Goal: Task Accomplishment & Management: Manage account settings

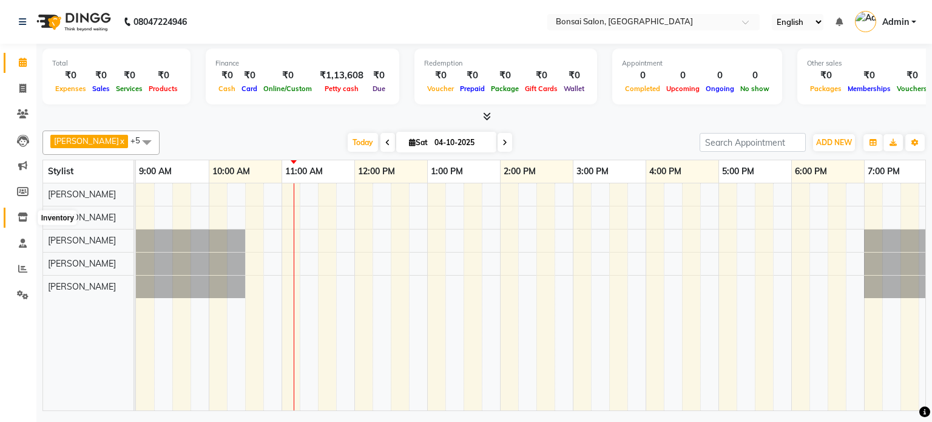
click at [23, 219] on icon at bounding box center [23, 216] width 10 height 9
click at [16, 215] on span at bounding box center [22, 218] width 21 height 14
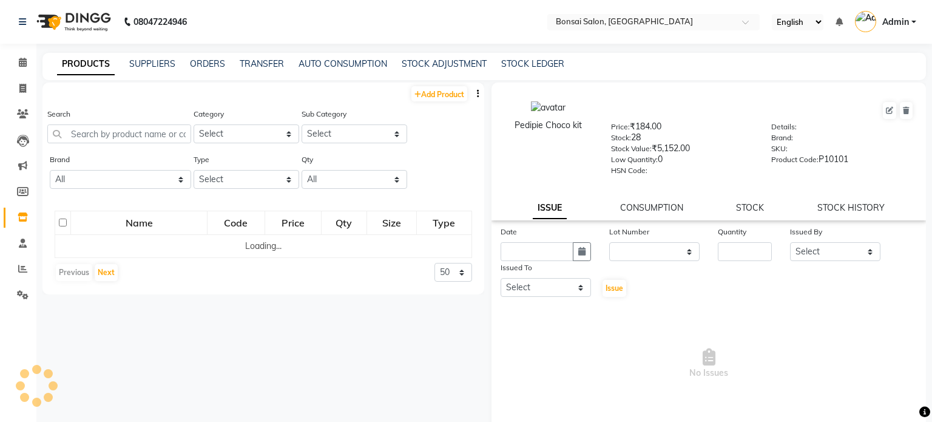
select select
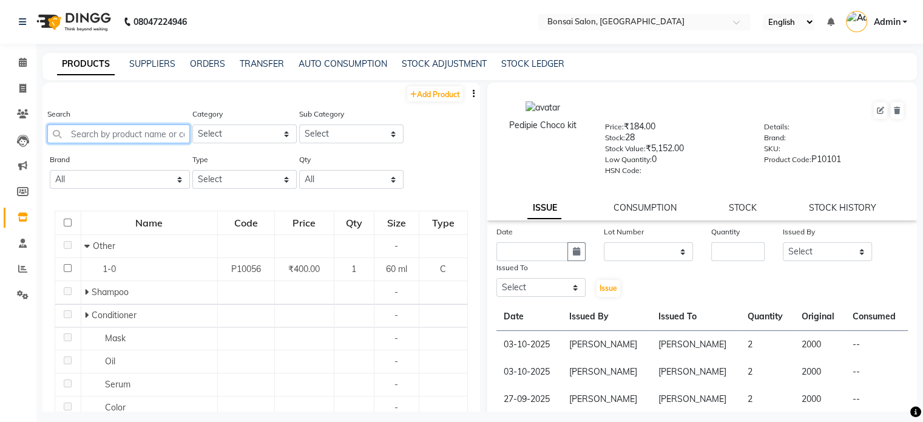
click at [105, 130] on input "text" at bounding box center [118, 133] width 143 height 19
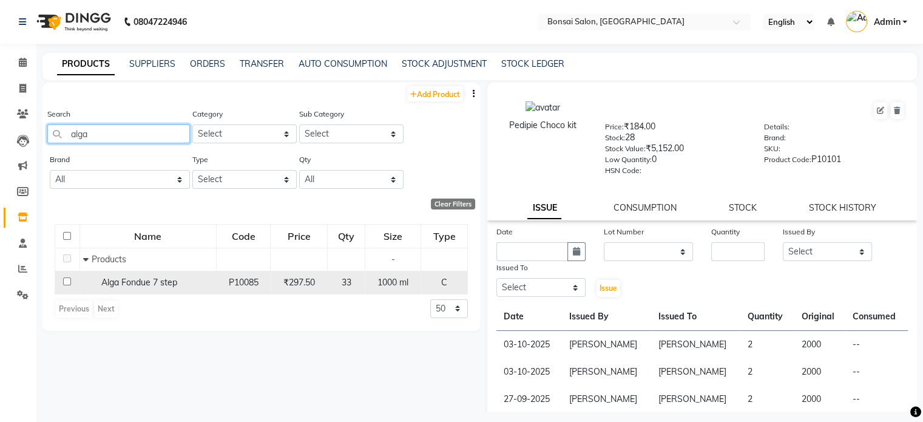
type input "alga"
click at [64, 282] on input "checkbox" at bounding box center [67, 281] width 8 height 8
checkbox input "true"
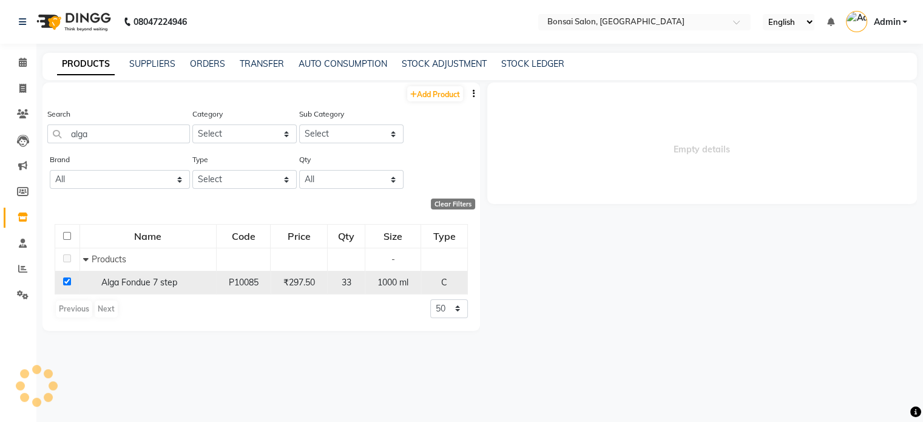
select select
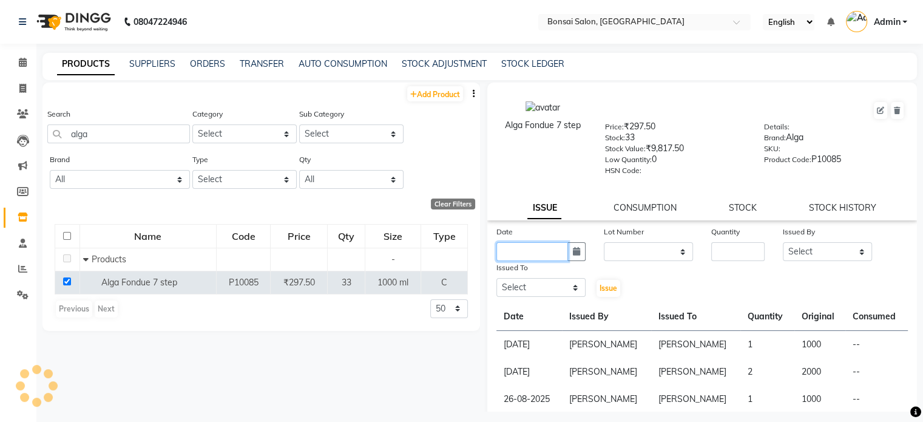
click at [551, 252] on input "text" at bounding box center [532, 251] width 72 height 19
select select "10"
select select "2025"
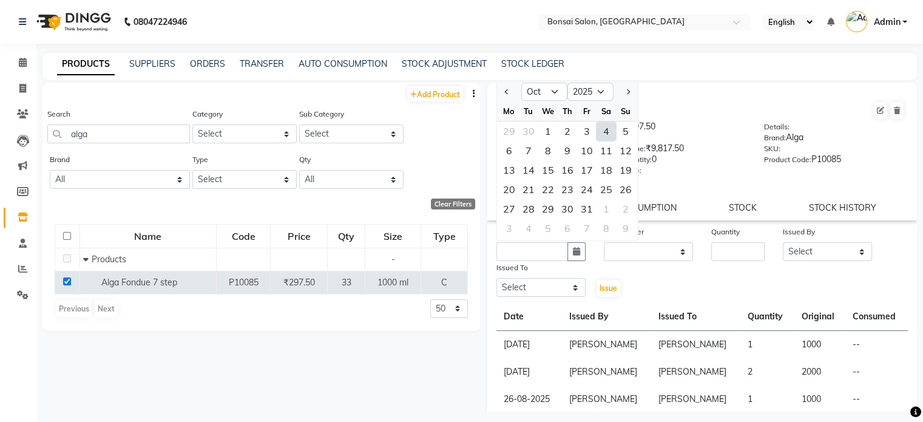
click at [603, 135] on div "4" at bounding box center [606, 130] width 19 height 19
type input "04-10-2025"
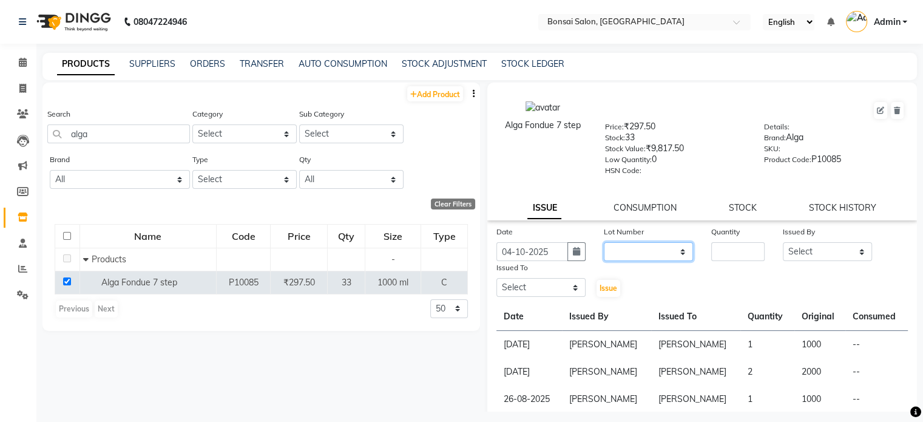
click at [625, 256] on select "None" at bounding box center [648, 251] width 89 height 19
select select "0: null"
click at [604, 246] on select "None" at bounding box center [648, 251] width 89 height 19
click at [724, 249] on input "number" at bounding box center [737, 251] width 53 height 19
type input "1"
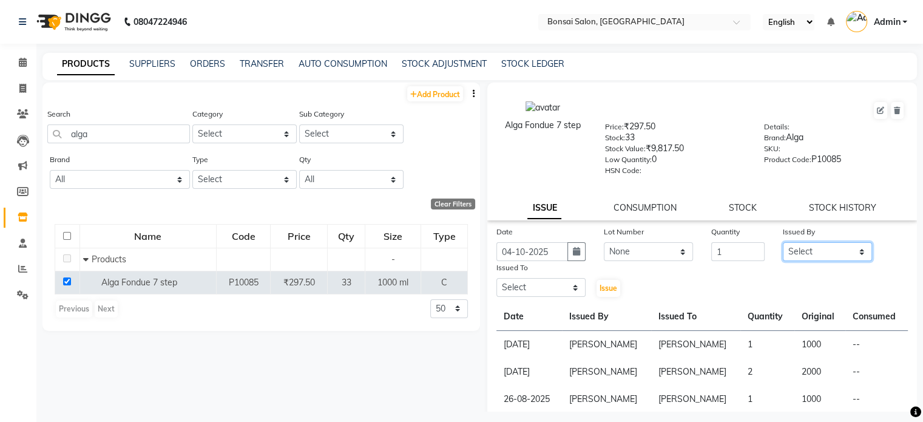
click at [794, 252] on select "Select Erik Kathy Rahmat Ali Rohit Pradhan Shoiab Sujata Ghosh" at bounding box center [827, 251] width 89 height 19
select select "53173"
click at [783, 246] on select "Select Erik Kathy Rahmat Ali Rohit Pradhan Shoiab Sujata Ghosh" at bounding box center [827, 251] width 89 height 19
click at [544, 290] on select "Select Erik Kathy Rahmat Ali Rohit Pradhan Shoiab Sujata Ghosh" at bounding box center [540, 287] width 89 height 19
select select "53175"
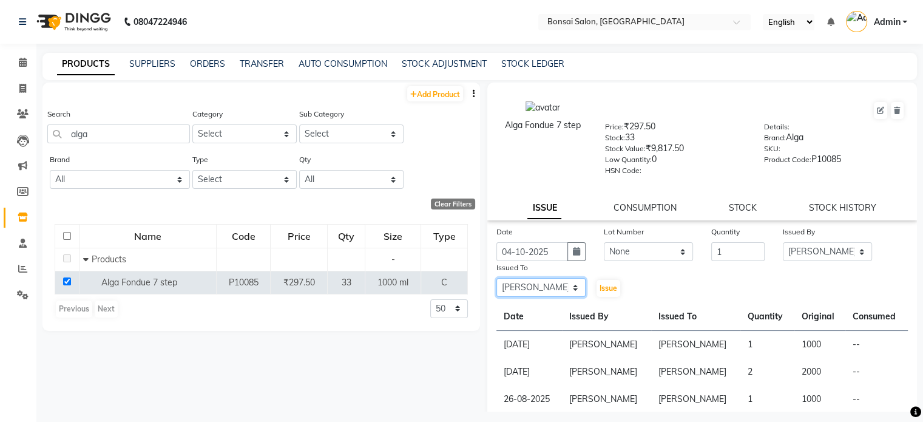
click at [496, 283] on select "Select Erik Kathy Rahmat Ali Rohit Pradhan Shoiab Sujata Ghosh" at bounding box center [540, 287] width 89 height 19
click at [610, 293] on span "Issue" at bounding box center [609, 287] width 18 height 9
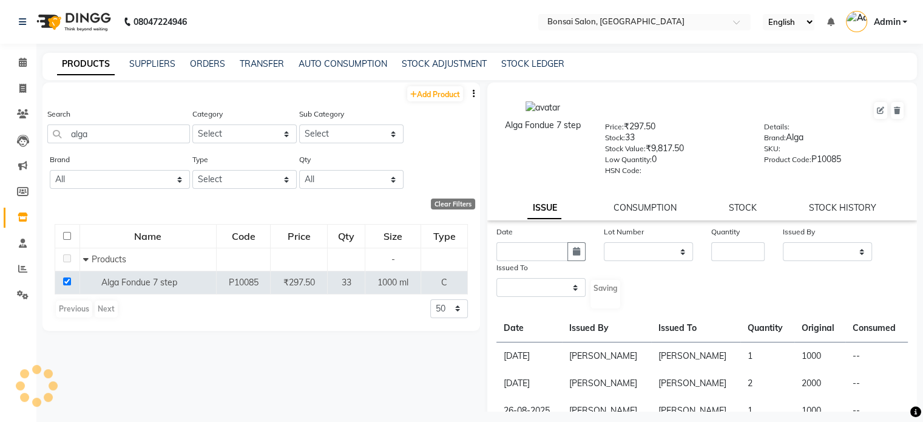
select select
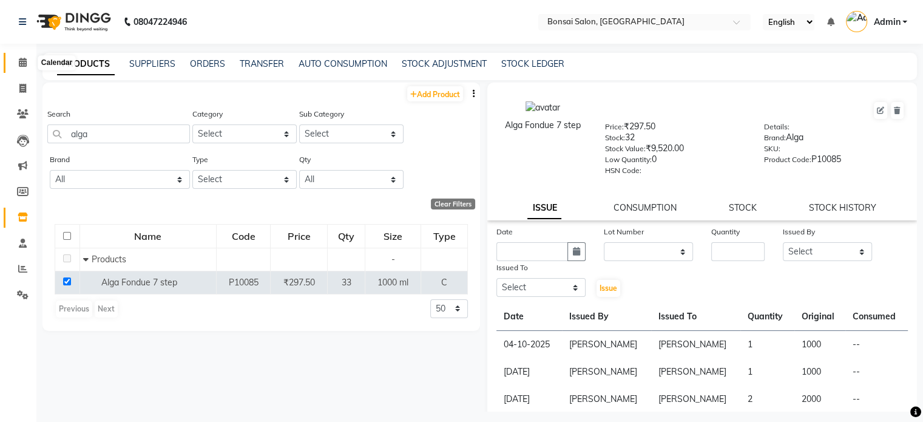
click at [25, 65] on icon at bounding box center [23, 62] width 8 height 9
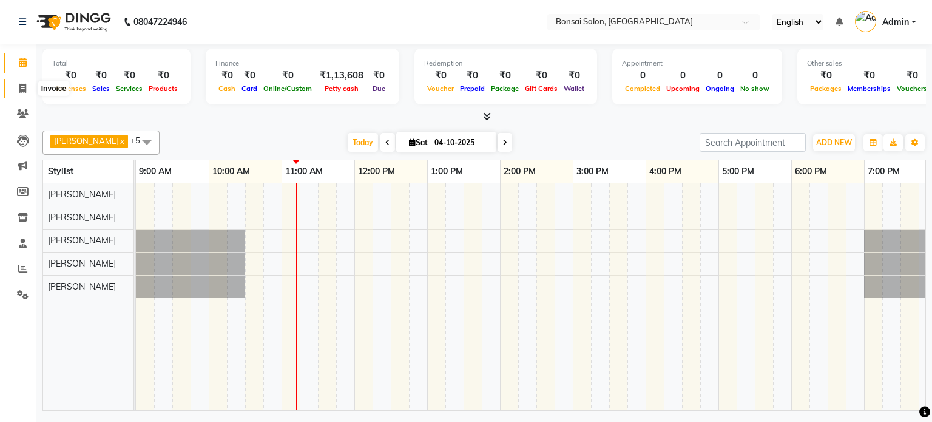
click at [19, 85] on icon at bounding box center [22, 88] width 7 height 9
select select "6719"
select select "service"
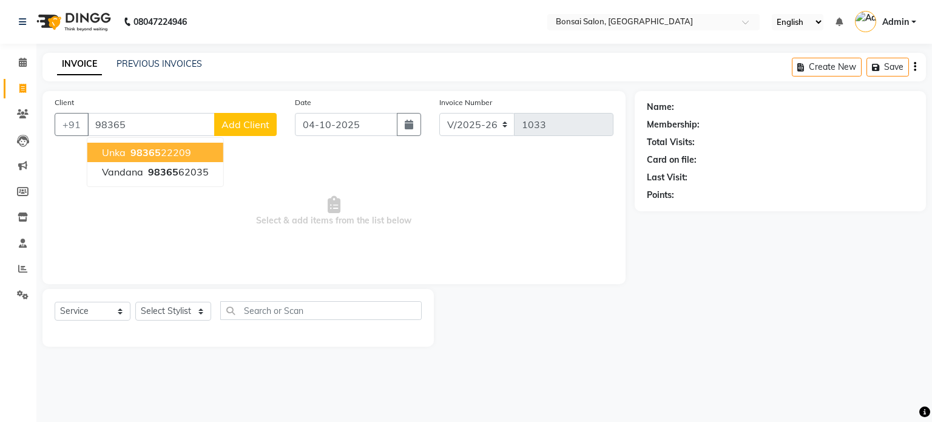
click at [179, 152] on ngb-highlight "98365 22209" at bounding box center [159, 152] width 63 height 12
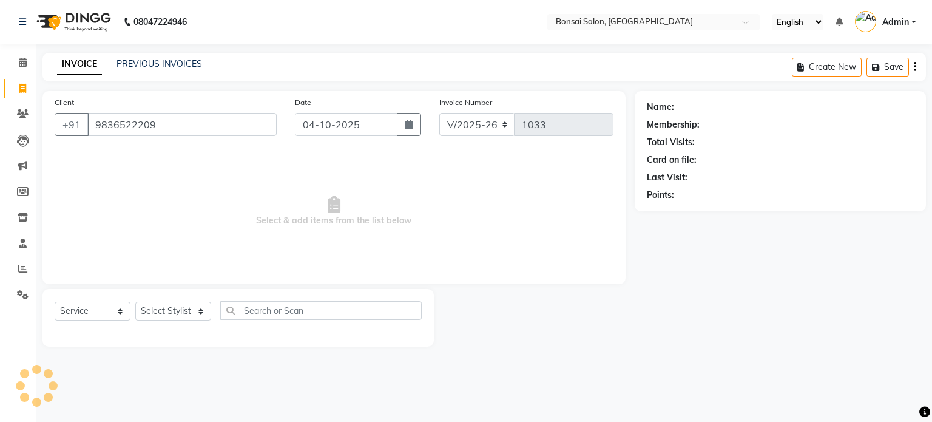
type input "9836522209"
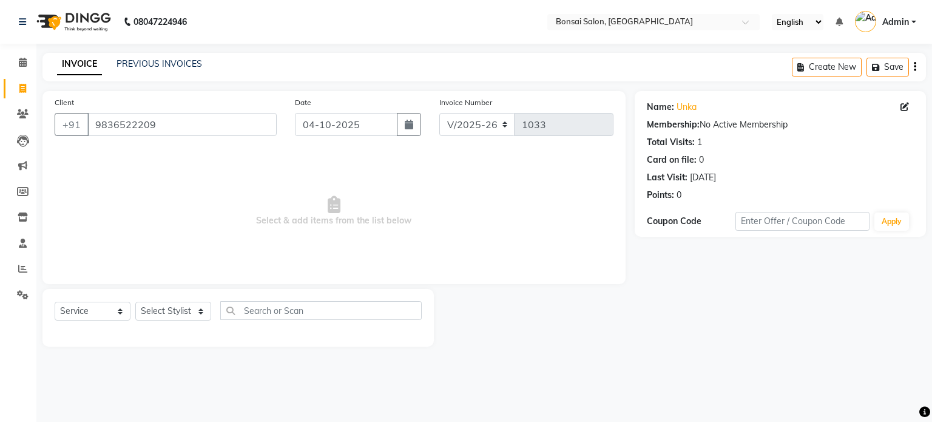
click at [908, 109] on icon at bounding box center [905, 107] width 8 height 8
select select "female"
select select "47322"
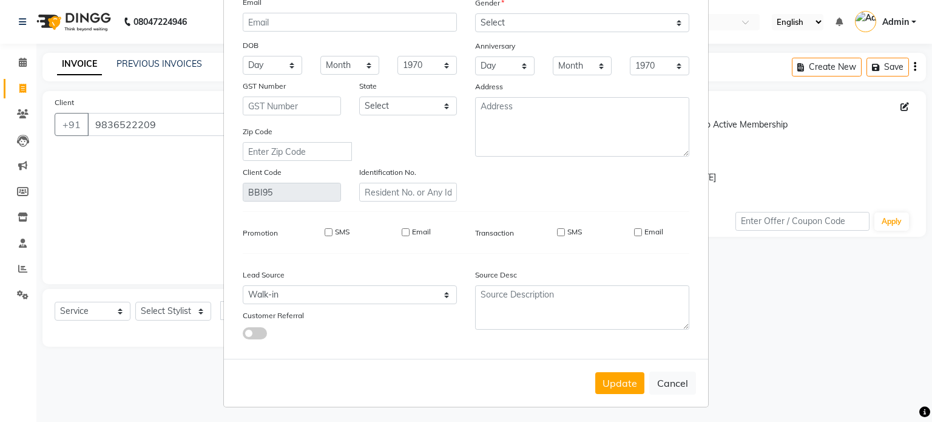
scroll to position [123, 0]
type input "Ulka"
click at [614, 386] on button "Update" at bounding box center [619, 381] width 49 height 22
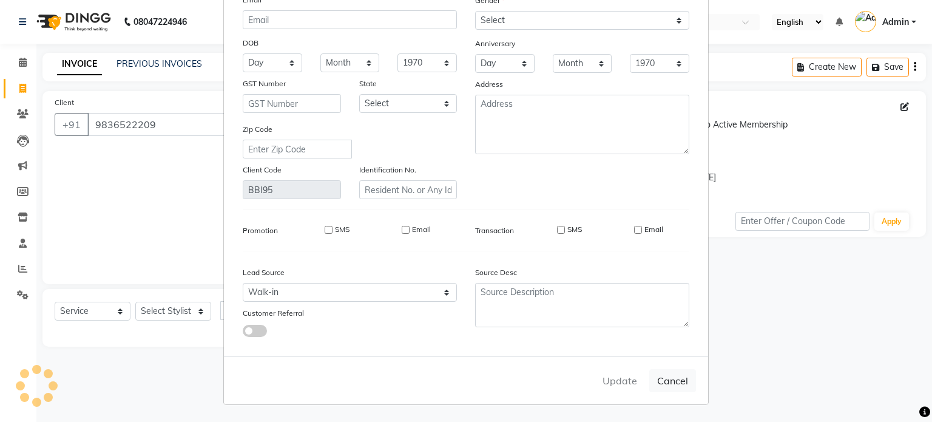
select select
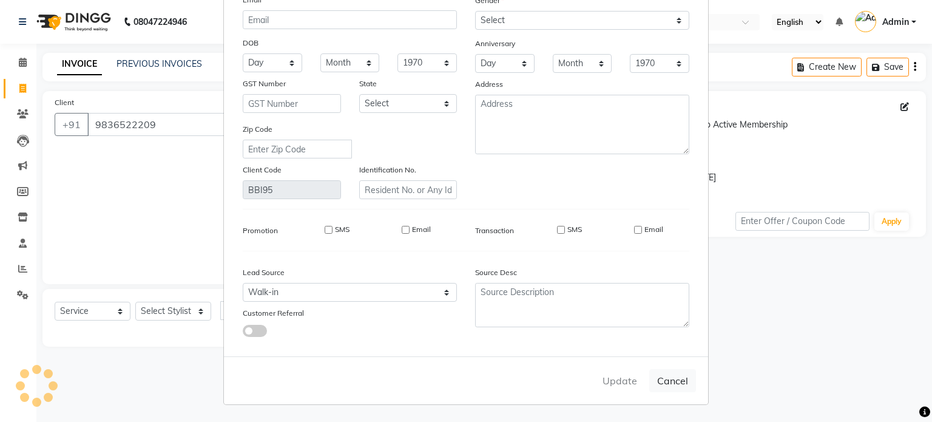
select select
checkbox input "false"
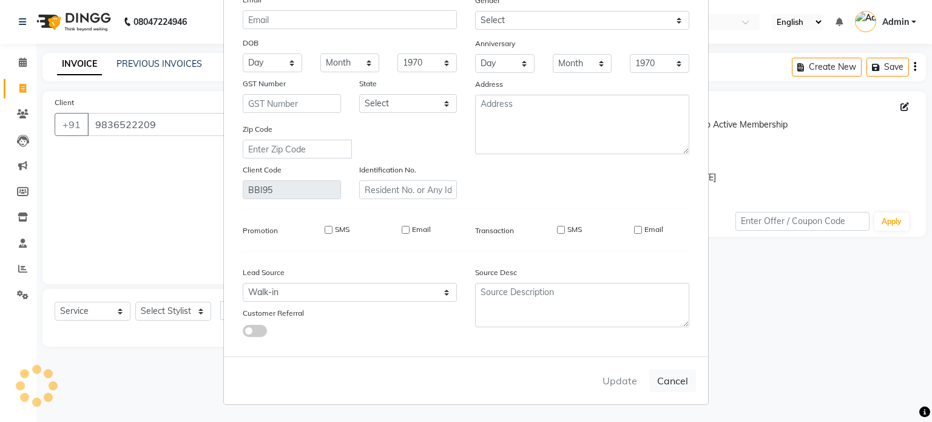
checkbox input "false"
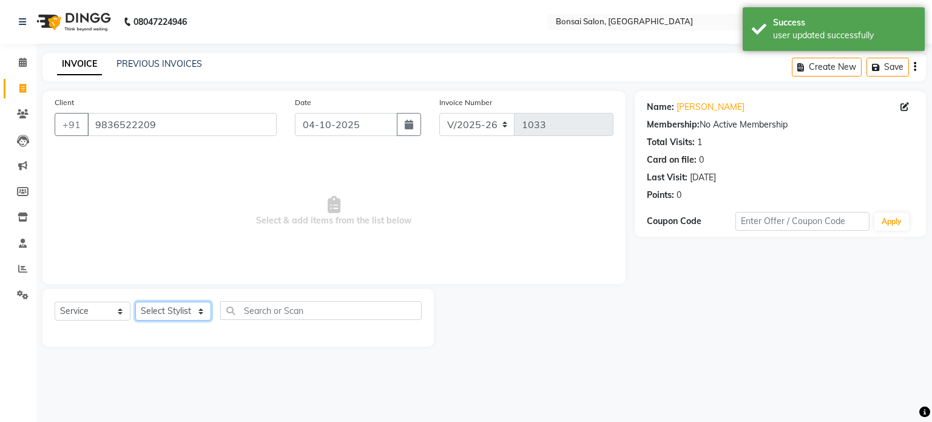
click at [168, 313] on select "Select Stylist Erik Kathy Rahmat Ali Rohit Pradhan Shoiab Sujata Ghosh" at bounding box center [173, 311] width 76 height 19
select select "53175"
click at [135, 302] on select "Select Stylist Erik Kathy Rahmat Ali Rohit Pradhan Shoiab Sujata Ghosh" at bounding box center [173, 311] width 76 height 19
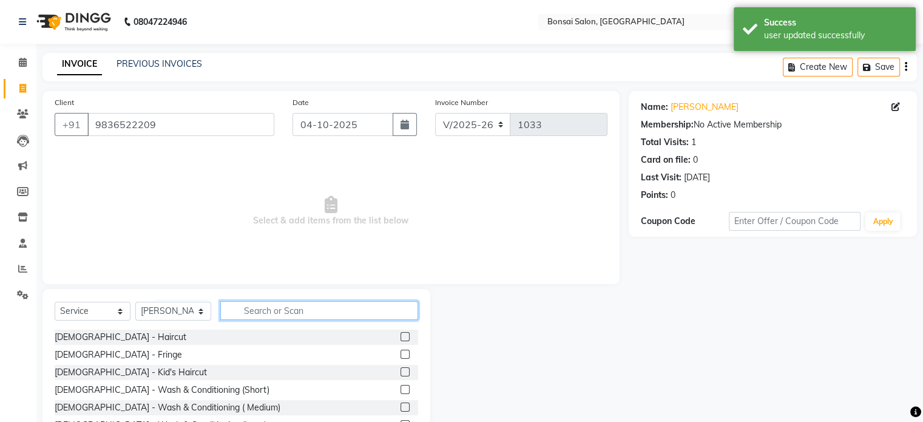
click at [336, 315] on input "text" at bounding box center [319, 310] width 198 height 19
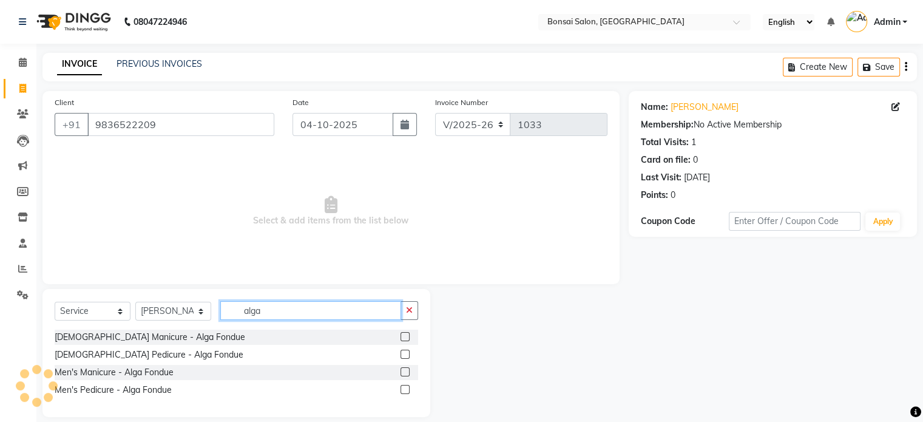
type input "alga"
click at [402, 353] on label at bounding box center [405, 354] width 9 height 9
click at [402, 353] on input "checkbox" at bounding box center [405, 355] width 8 height 8
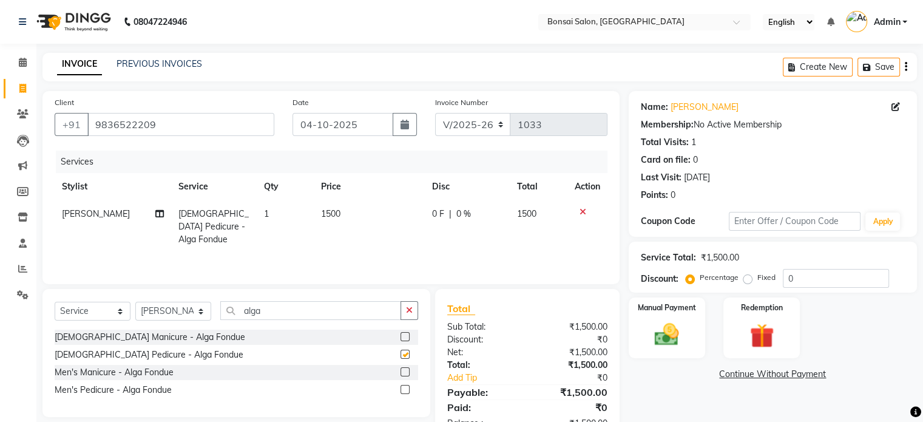
checkbox input "false"
click at [883, 66] on button "Save" at bounding box center [879, 67] width 42 height 19
click at [20, 218] on icon at bounding box center [23, 216] width 10 height 9
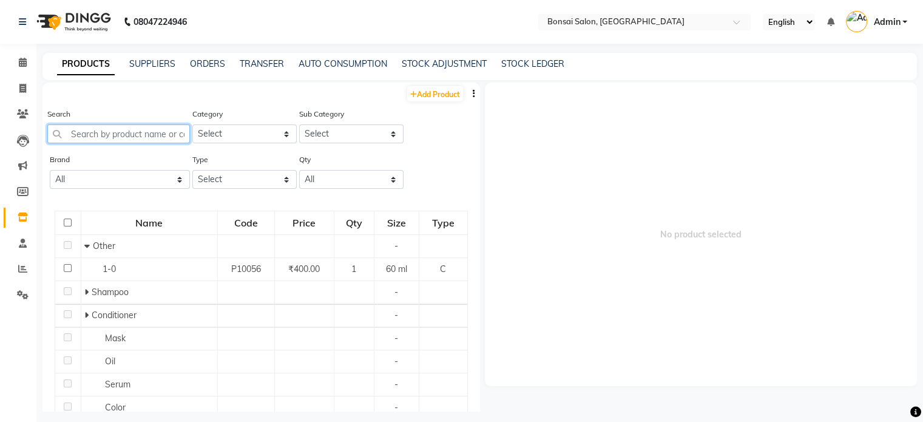
click at [92, 133] on input "text" at bounding box center [118, 133] width 143 height 19
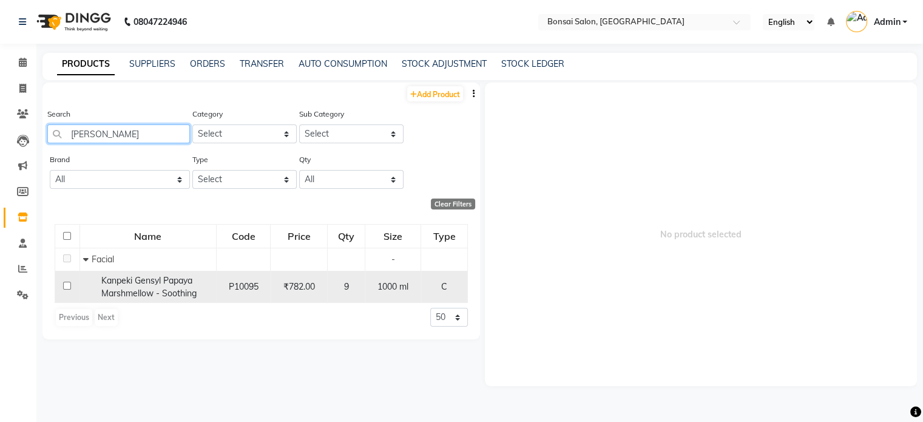
type input "marsh"
click at [67, 286] on input "checkbox" at bounding box center [67, 286] width 8 height 8
checkbox input "true"
select select
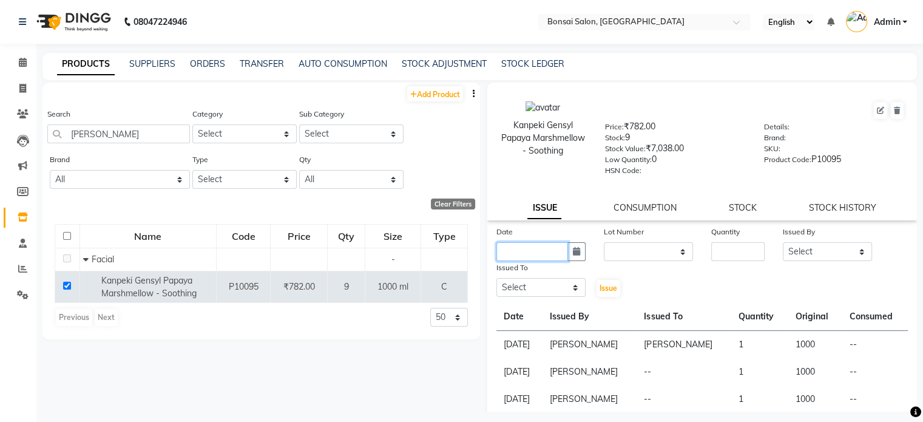
click at [515, 259] on input "text" at bounding box center [532, 251] width 72 height 19
select select "10"
select select "2025"
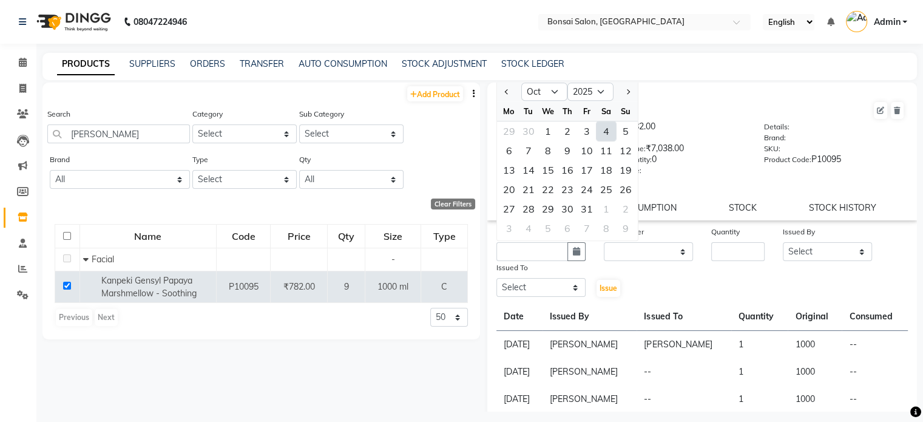
click at [604, 137] on div "4" at bounding box center [606, 130] width 19 height 19
type input "04-10-2025"
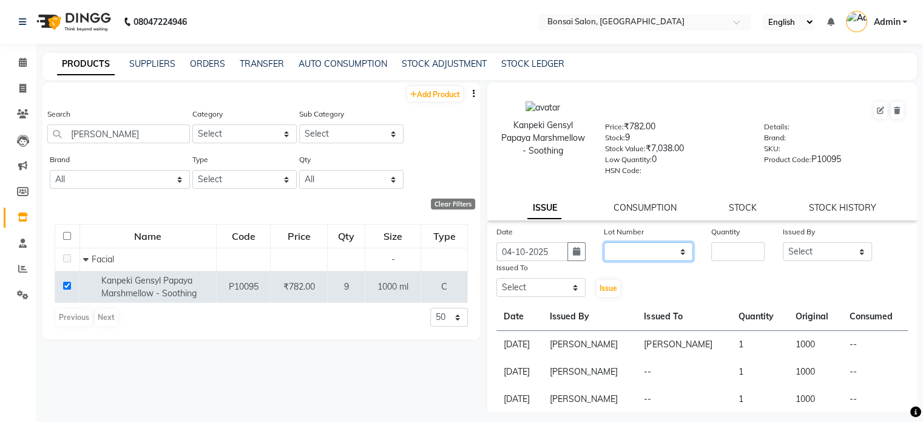
click at [652, 252] on select "None" at bounding box center [648, 251] width 89 height 19
select select "0: null"
click at [604, 246] on select "None" at bounding box center [648, 251] width 89 height 19
click at [726, 261] on input "number" at bounding box center [737, 251] width 53 height 19
type input "1"
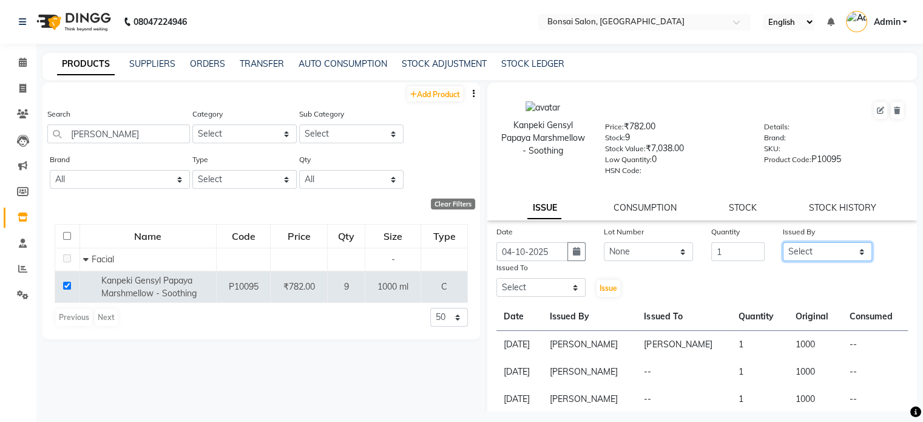
click at [839, 257] on select "Select Erik Kathy Rahmat Ali Rohit Pradhan Shoiab Sujata Ghosh" at bounding box center [827, 251] width 89 height 19
select select "53173"
click at [783, 246] on select "Select Erik Kathy Rahmat Ali Rohit Pradhan Shoiab Sujata Ghosh" at bounding box center [827, 251] width 89 height 19
click at [537, 289] on select "Select Erik Kathy Rahmat Ali Rohit Pradhan Shoiab Sujata Ghosh" at bounding box center [540, 287] width 89 height 19
select select "69589"
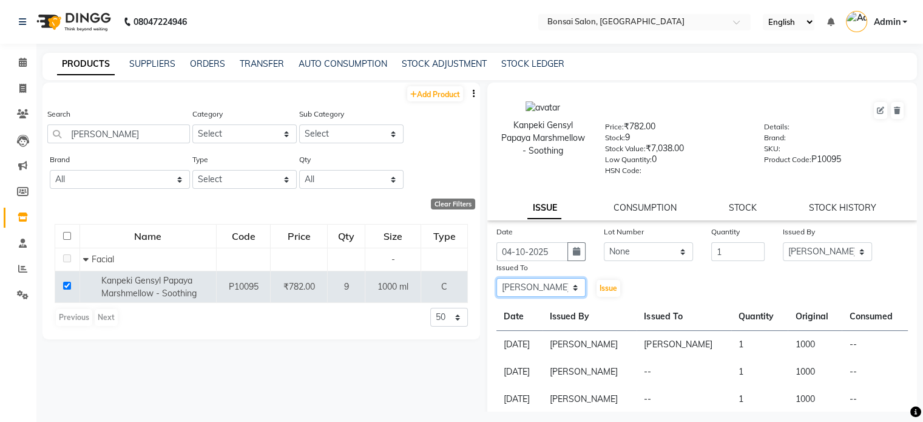
click at [496, 283] on select "Select Erik Kathy Rahmat Ali Rohit Pradhan Shoiab Sujata Ghosh" at bounding box center [540, 287] width 89 height 19
click at [615, 293] on button "Issue" at bounding box center [609, 288] width 24 height 17
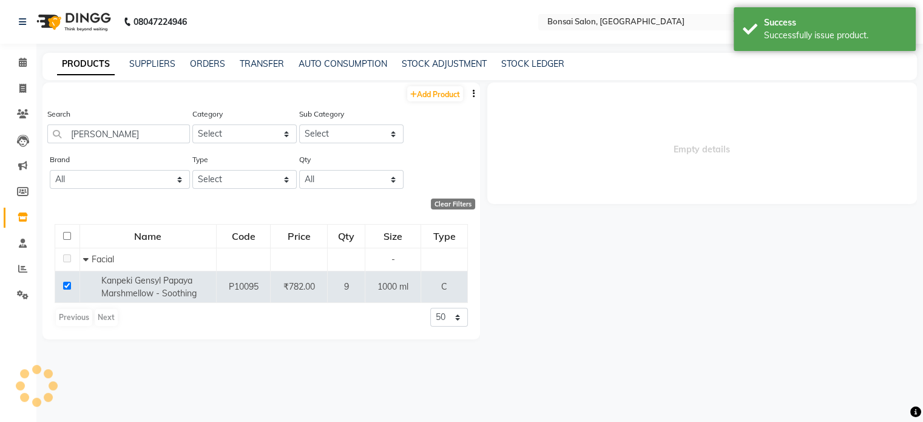
select select
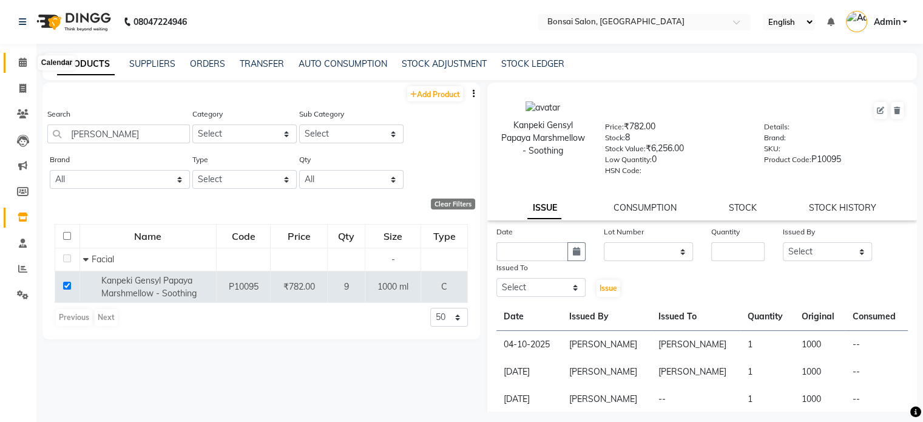
click at [19, 63] on icon at bounding box center [23, 62] width 8 height 9
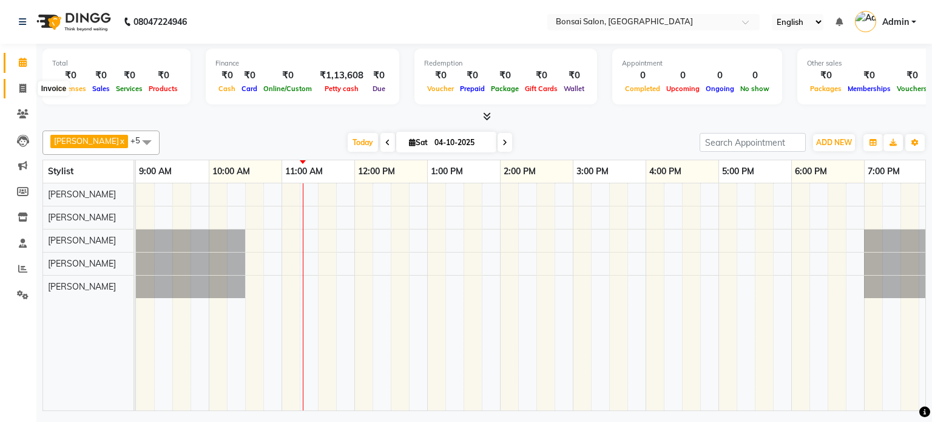
click at [22, 90] on icon at bounding box center [22, 88] width 7 height 9
select select "service"
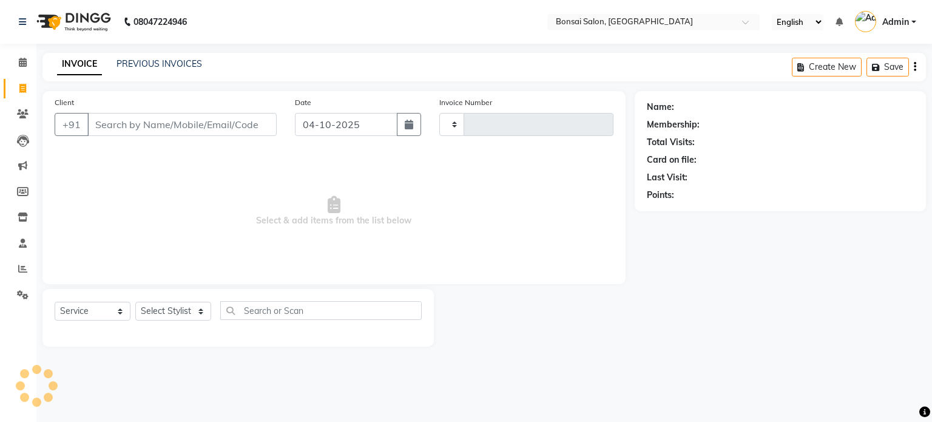
type input "1033"
select select "6719"
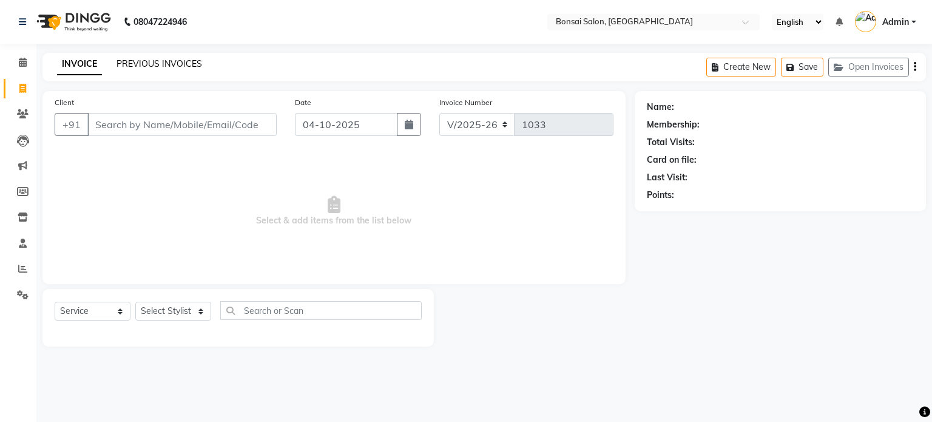
click at [142, 63] on link "PREVIOUS INVOICES" at bounding box center [160, 63] width 86 height 11
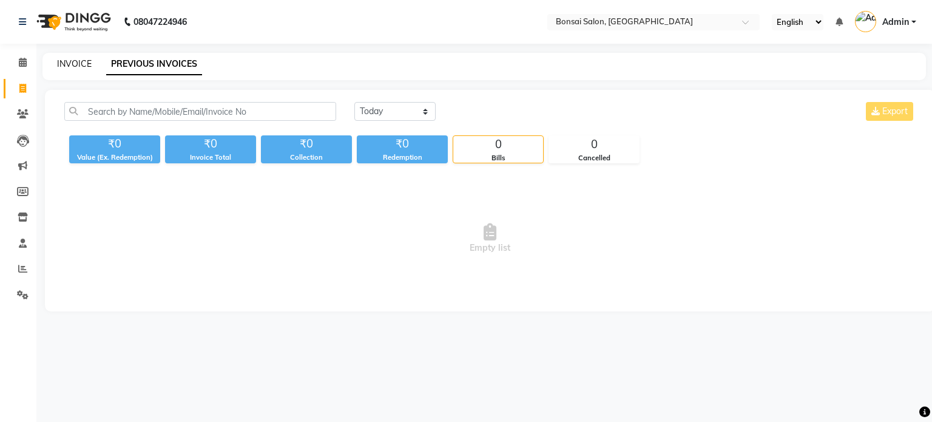
click at [83, 67] on link "INVOICE" at bounding box center [74, 63] width 35 height 11
select select "6719"
select select "service"
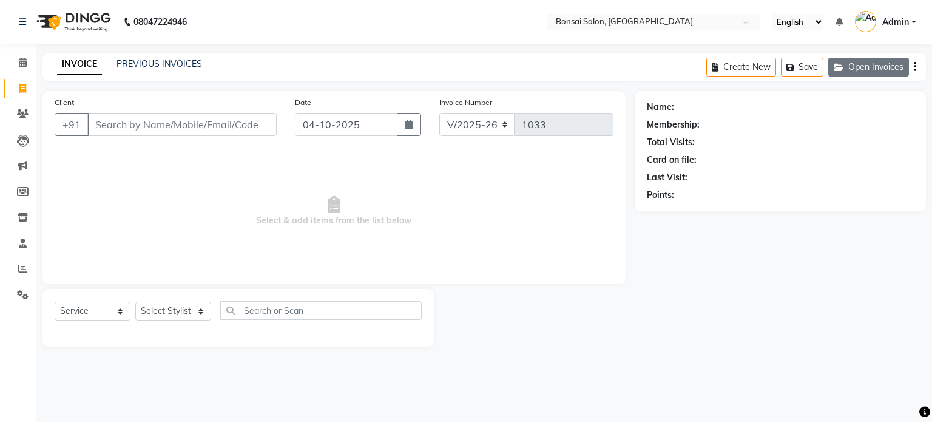
click at [884, 72] on button "Open Invoices" at bounding box center [869, 67] width 81 height 19
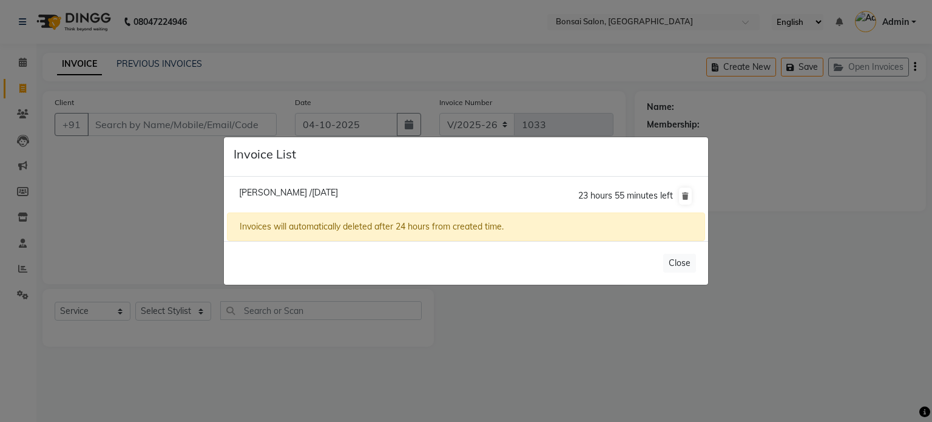
click at [268, 196] on span "Ulka /04 October 2025" at bounding box center [288, 192] width 99 height 11
type input "9836522209"
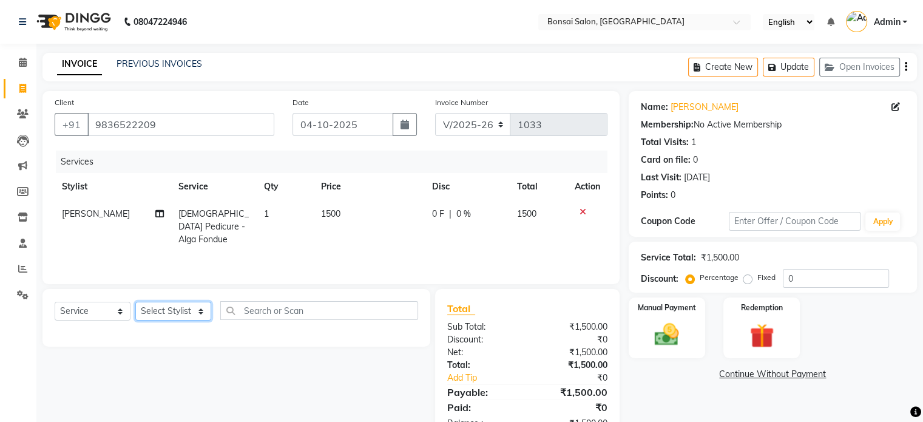
click at [147, 313] on select "Select Stylist Erik Kathy Rahmat Ali Rohit Pradhan Shoiab Sujata Ghosh" at bounding box center [173, 311] width 76 height 19
select select "69589"
click at [135, 302] on select "Select Stylist Erik Kathy Rahmat Ali Rohit Pradhan Shoiab Sujata Ghosh" at bounding box center [173, 311] width 76 height 19
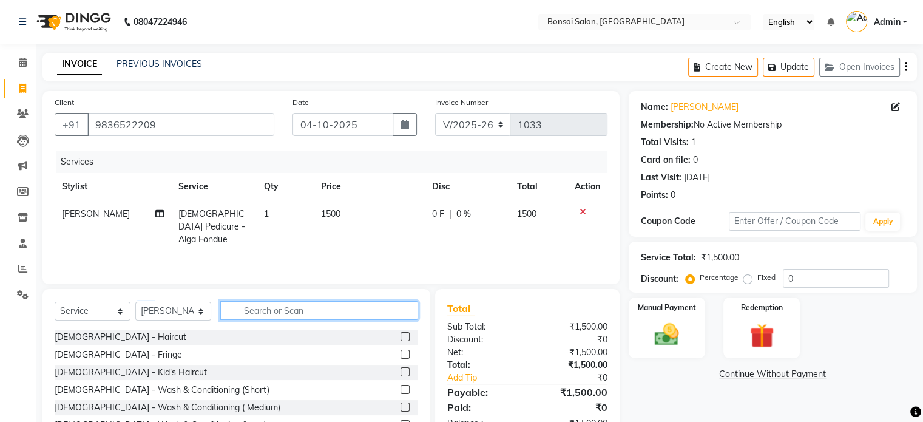
click at [239, 310] on input "text" at bounding box center [319, 310] width 198 height 19
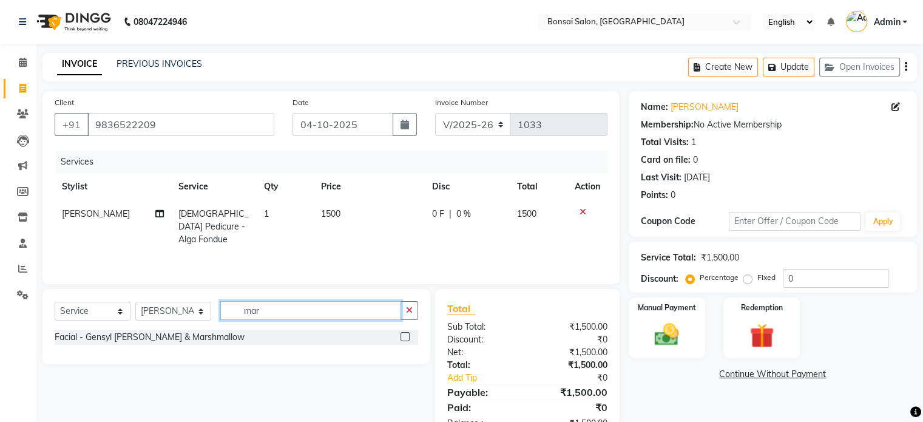
type input "mar"
click at [401, 338] on label at bounding box center [405, 336] width 9 height 9
click at [401, 338] on input "checkbox" at bounding box center [405, 337] width 8 height 8
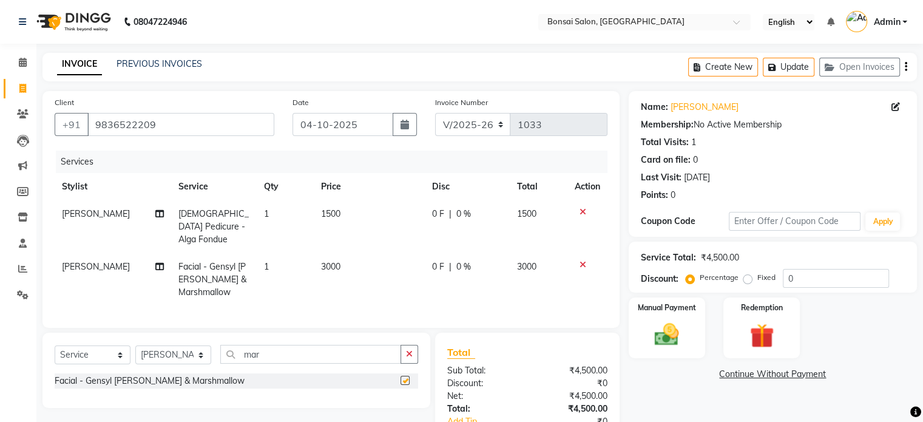
checkbox input "false"
click at [784, 65] on button "Update" at bounding box center [789, 67] width 52 height 19
